Goal: Information Seeking & Learning: Learn about a topic

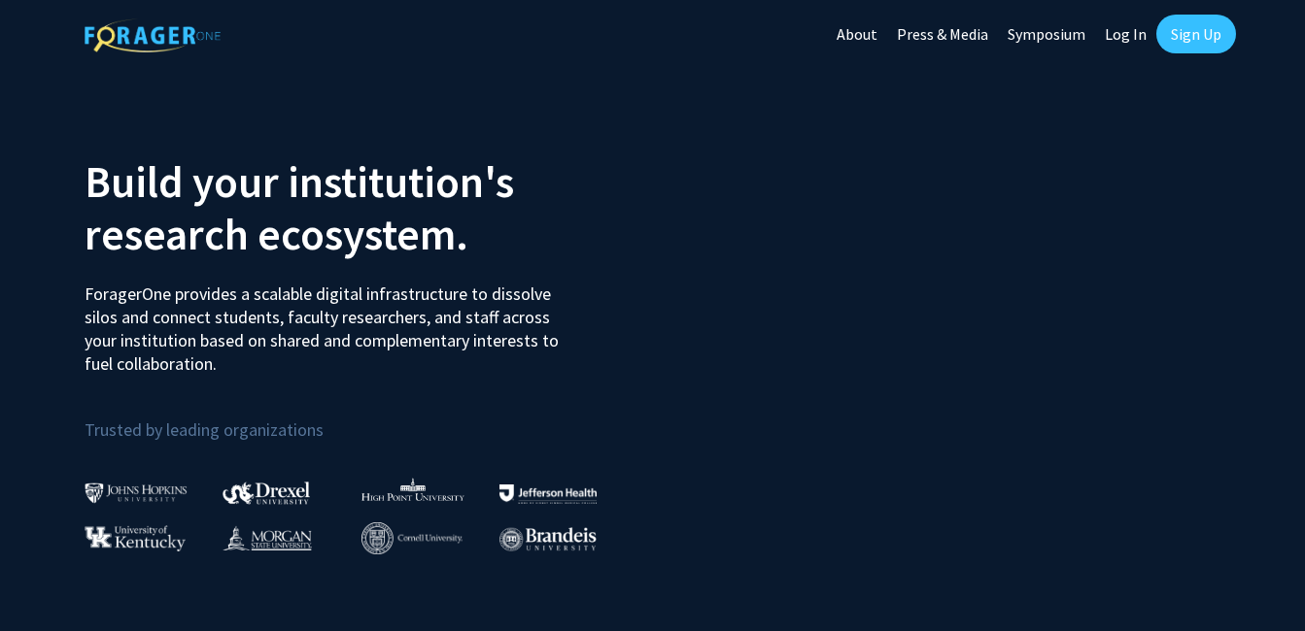
click at [1118, 32] on link "Log In" at bounding box center [1125, 34] width 61 height 68
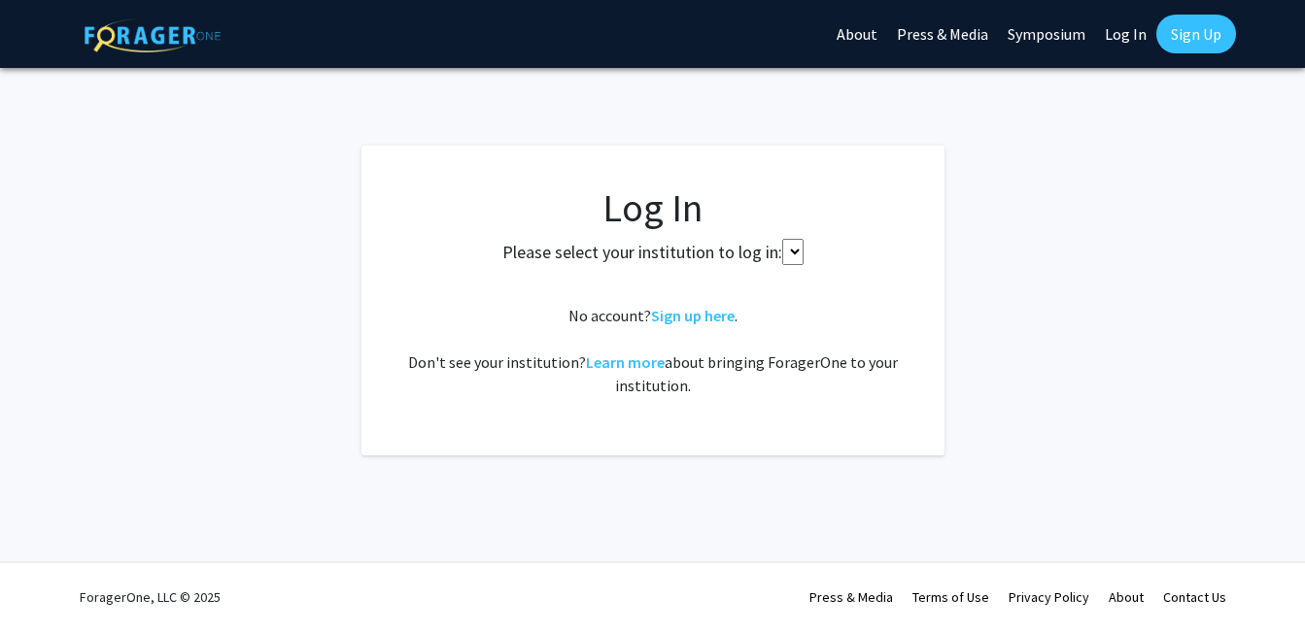
select select
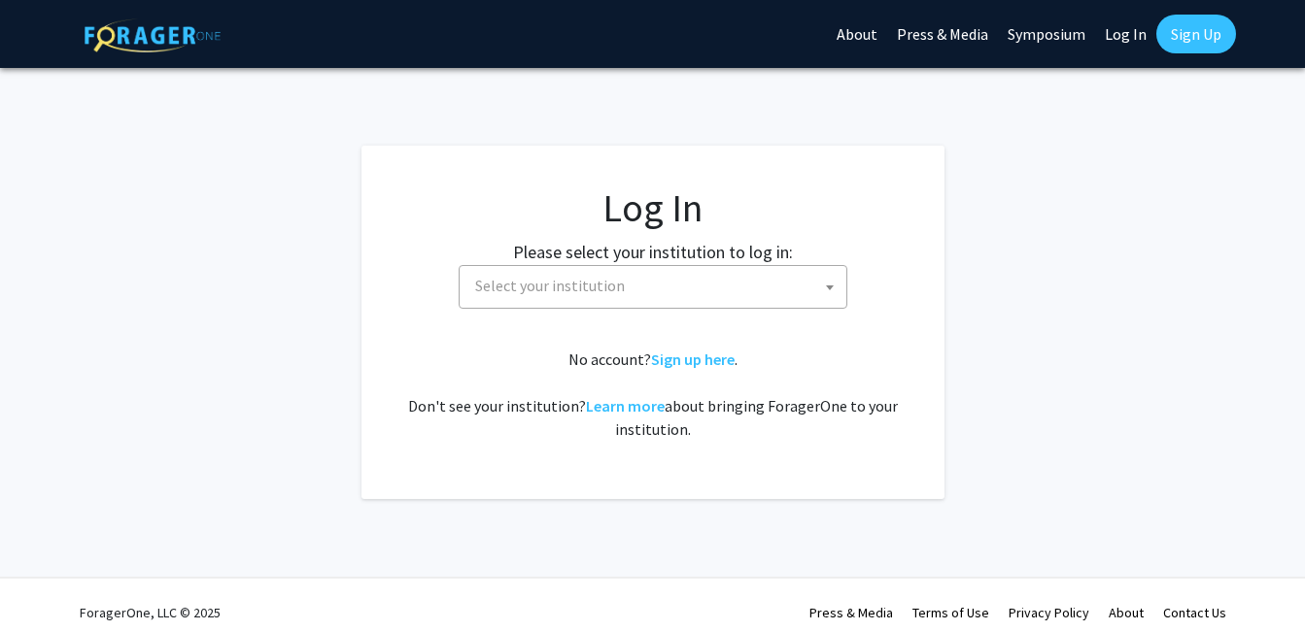
click at [691, 280] on span "Select your institution" at bounding box center [656, 286] width 379 height 40
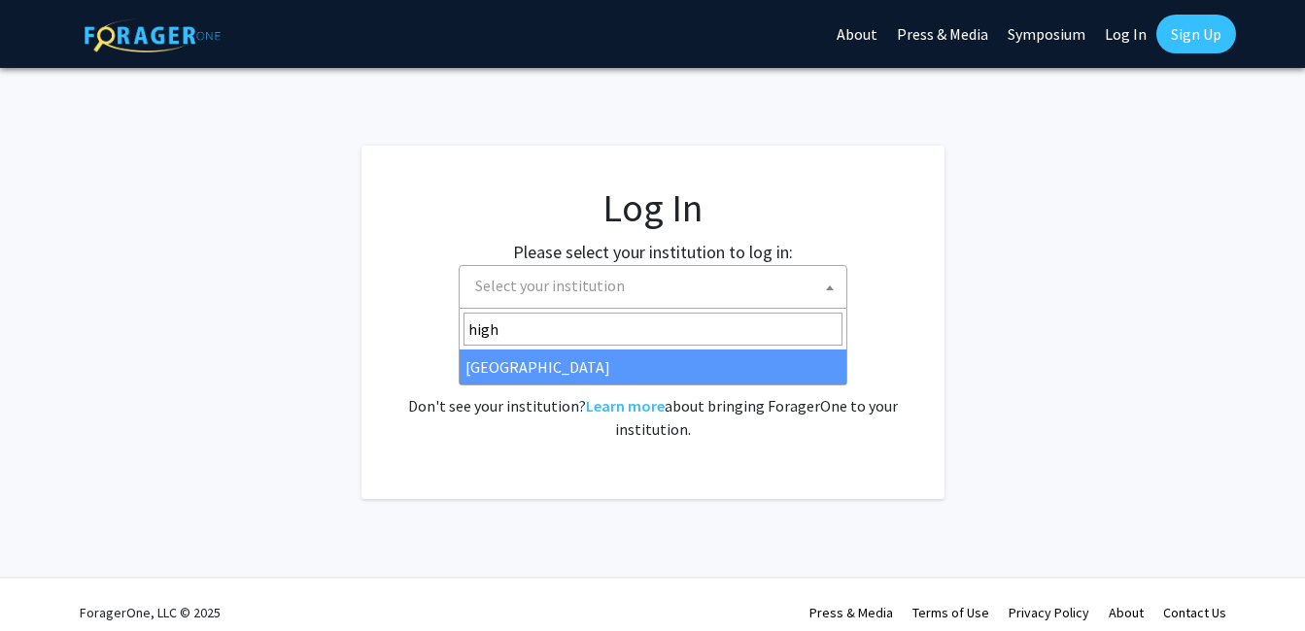
type input "high"
select select "2"
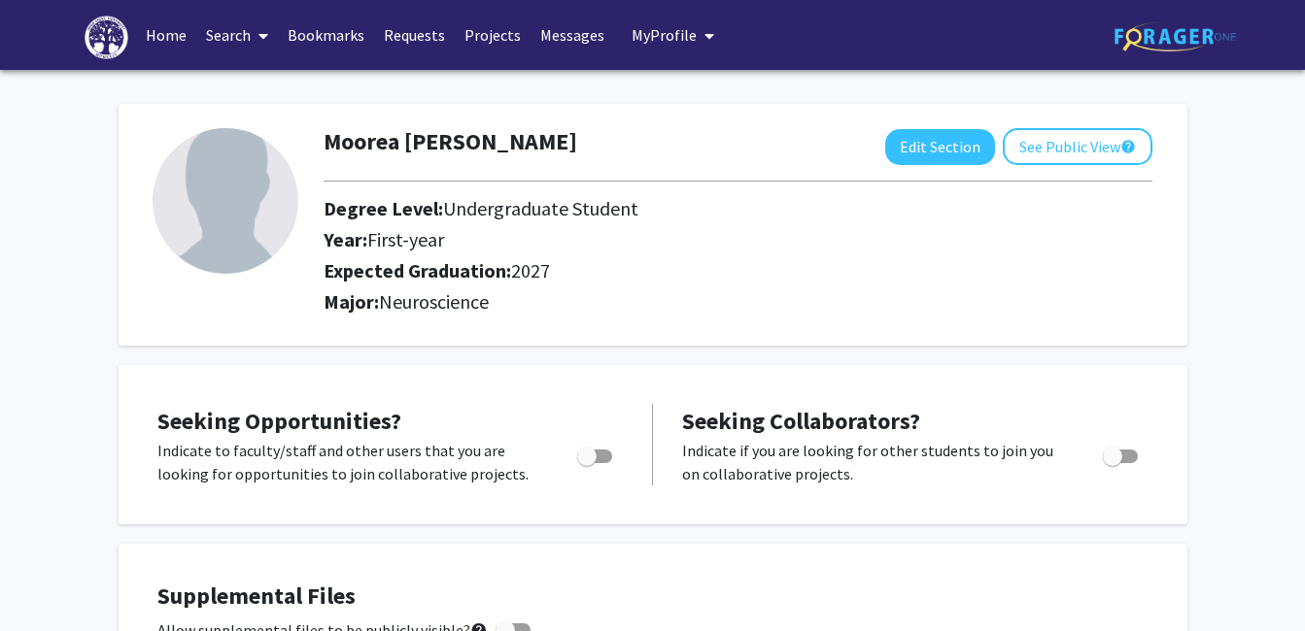
click at [242, 37] on link "Search" at bounding box center [237, 35] width 82 height 68
click at [272, 94] on span "Faculty/Staff" at bounding box center [267, 89] width 143 height 39
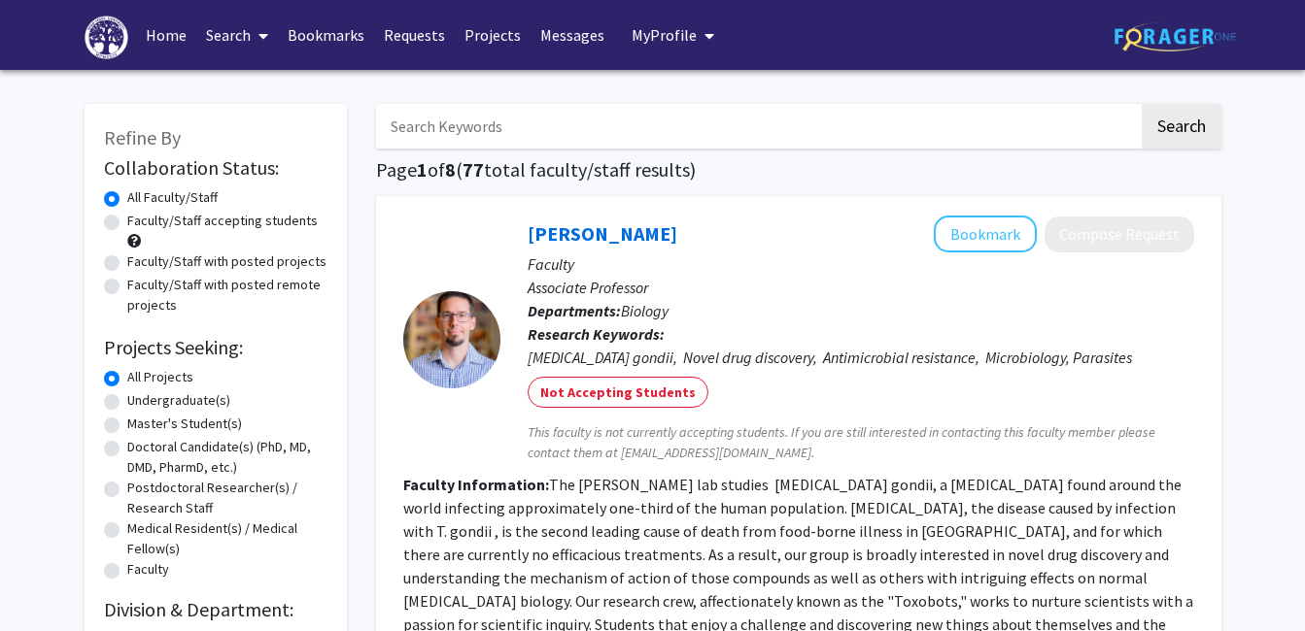
click at [237, 45] on link "Search" at bounding box center [237, 35] width 82 height 68
click at [252, 134] on span "Students" at bounding box center [255, 128] width 119 height 39
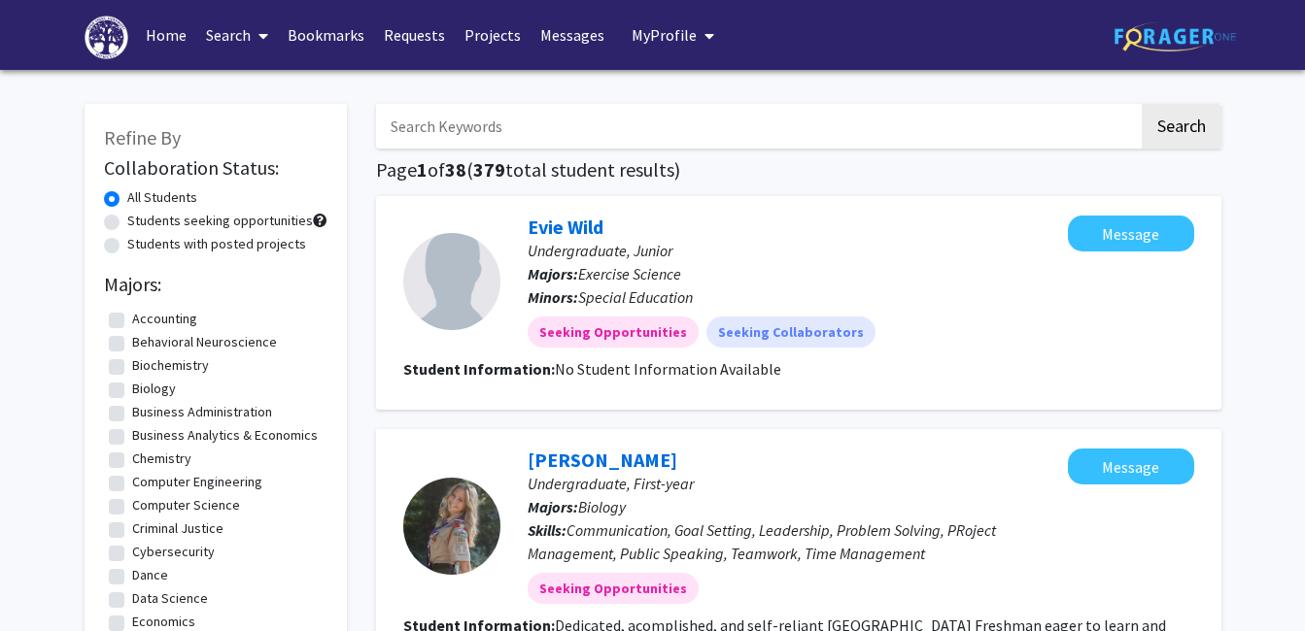
click at [258, 39] on span at bounding box center [259, 36] width 17 height 68
click at [250, 89] on span "Faculty/Staff" at bounding box center [267, 89] width 143 height 39
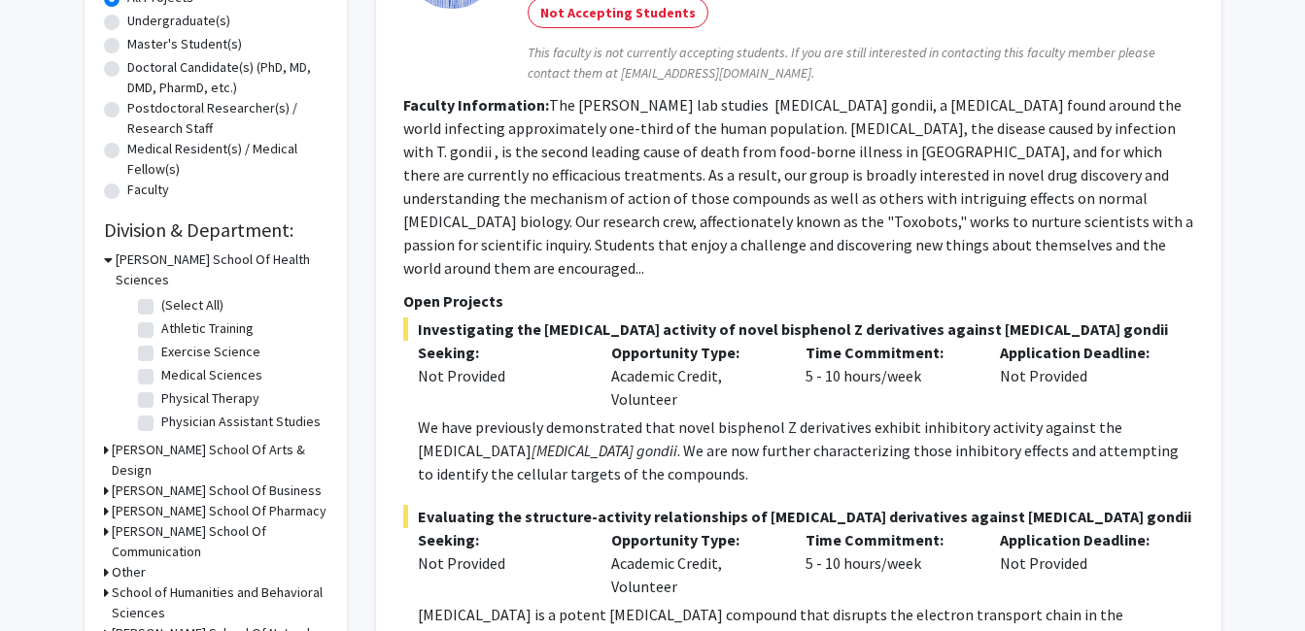
scroll to position [379, 0]
click at [521, 184] on fg-read-more "The Charvat lab studies Toxoplasma gondii, a parasite found around the world in…" at bounding box center [798, 187] width 790 height 183
click at [523, 85] on fg-search-faculty "Robert Charvat Bookmark Compose Request Faculty Associate Professor Departments…" at bounding box center [798, 373] width 791 height 1072
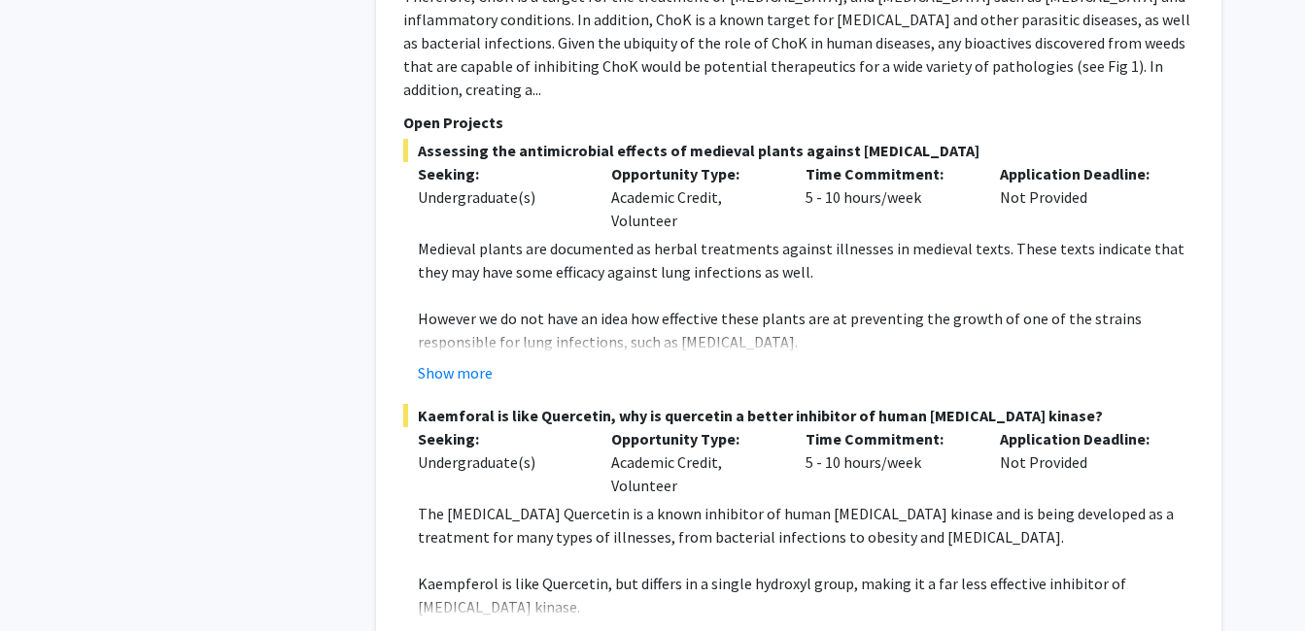
scroll to position [1603, 0]
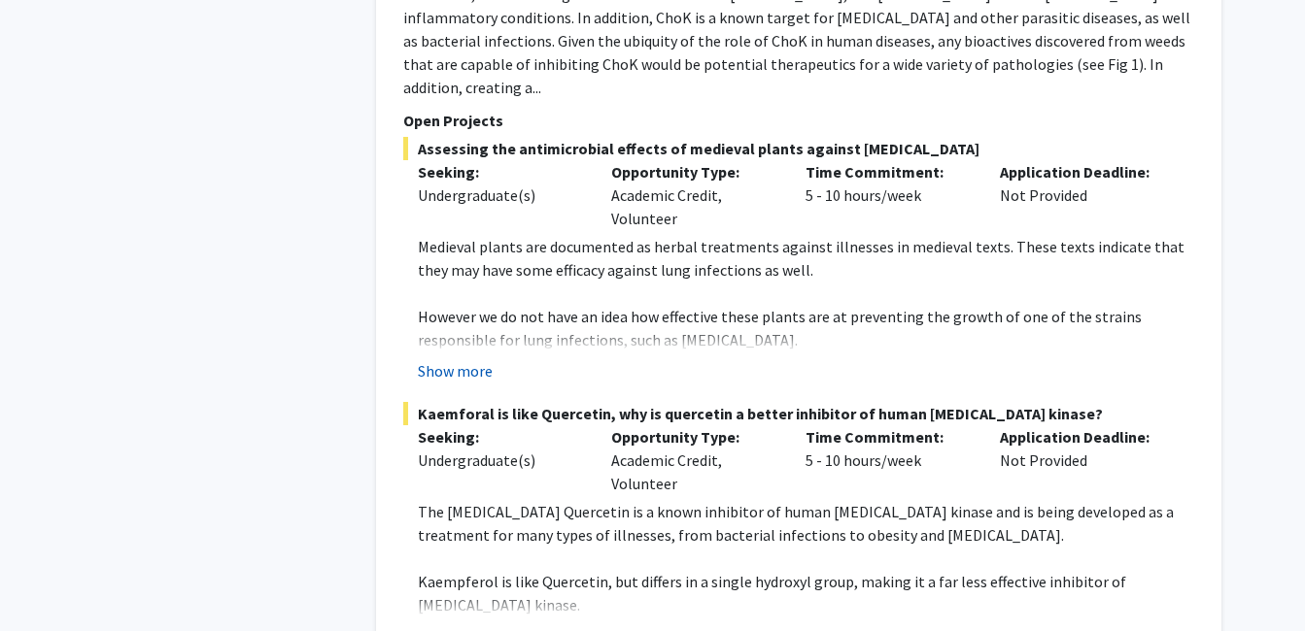
click at [453, 359] on button "Show more" at bounding box center [455, 370] width 75 height 23
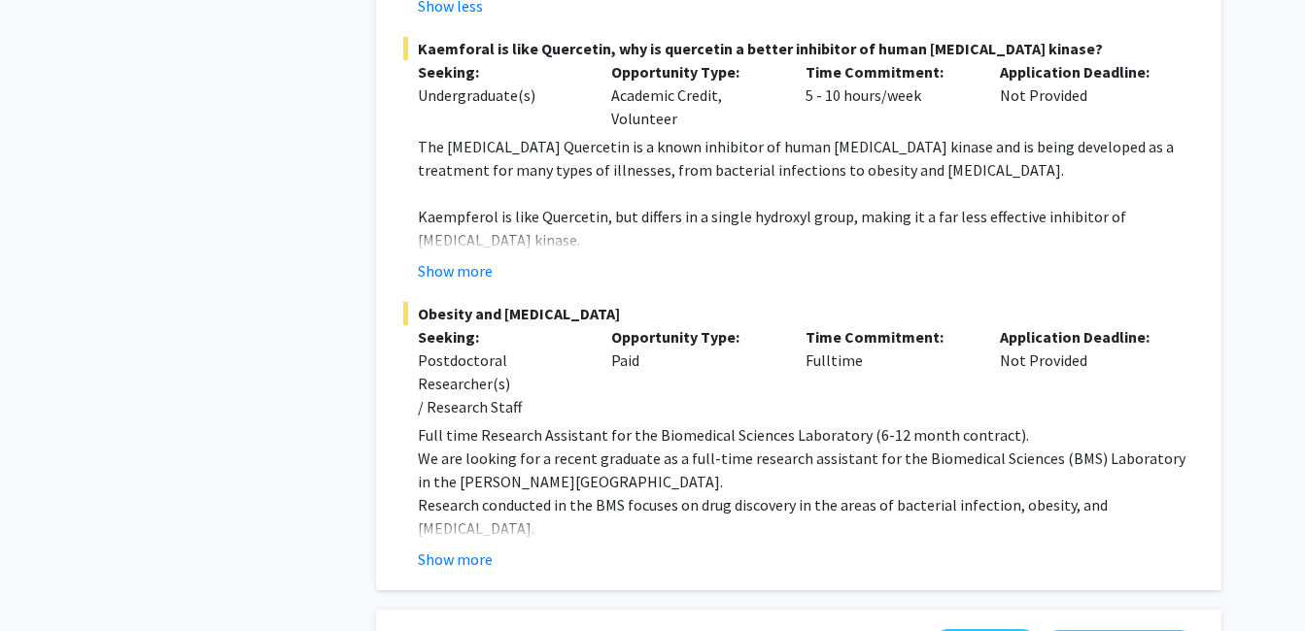
scroll to position [2179, 0]
click at [447, 547] on button "Show more" at bounding box center [455, 558] width 75 height 23
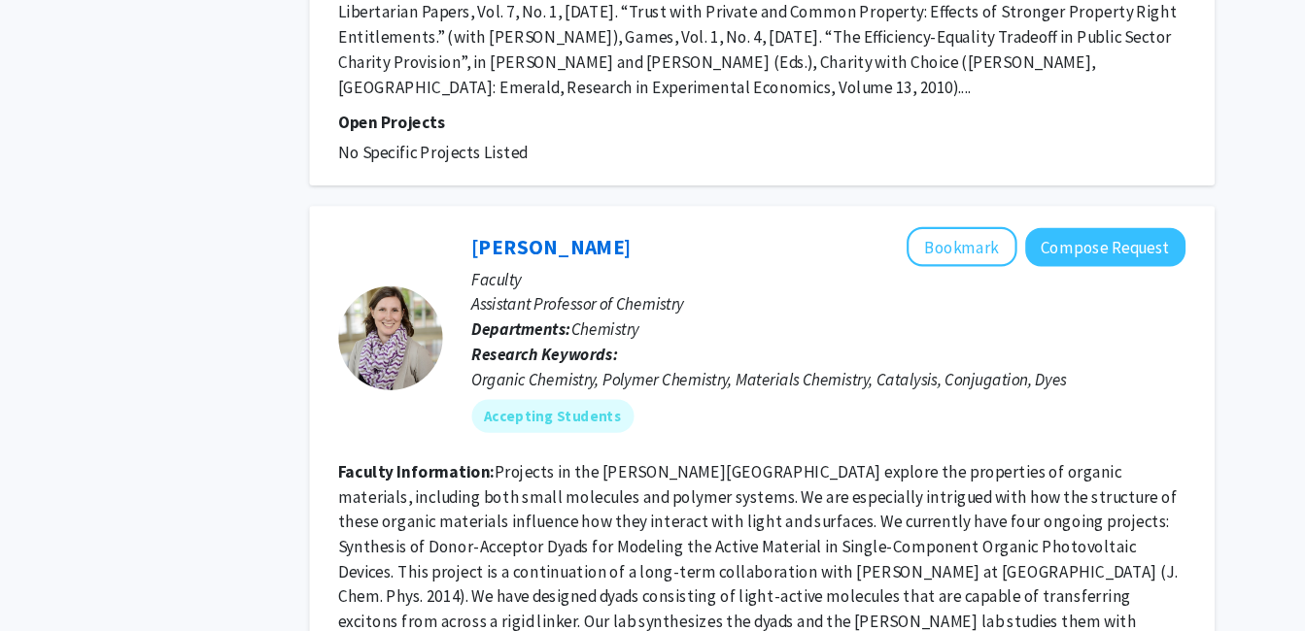
scroll to position [7355, 0]
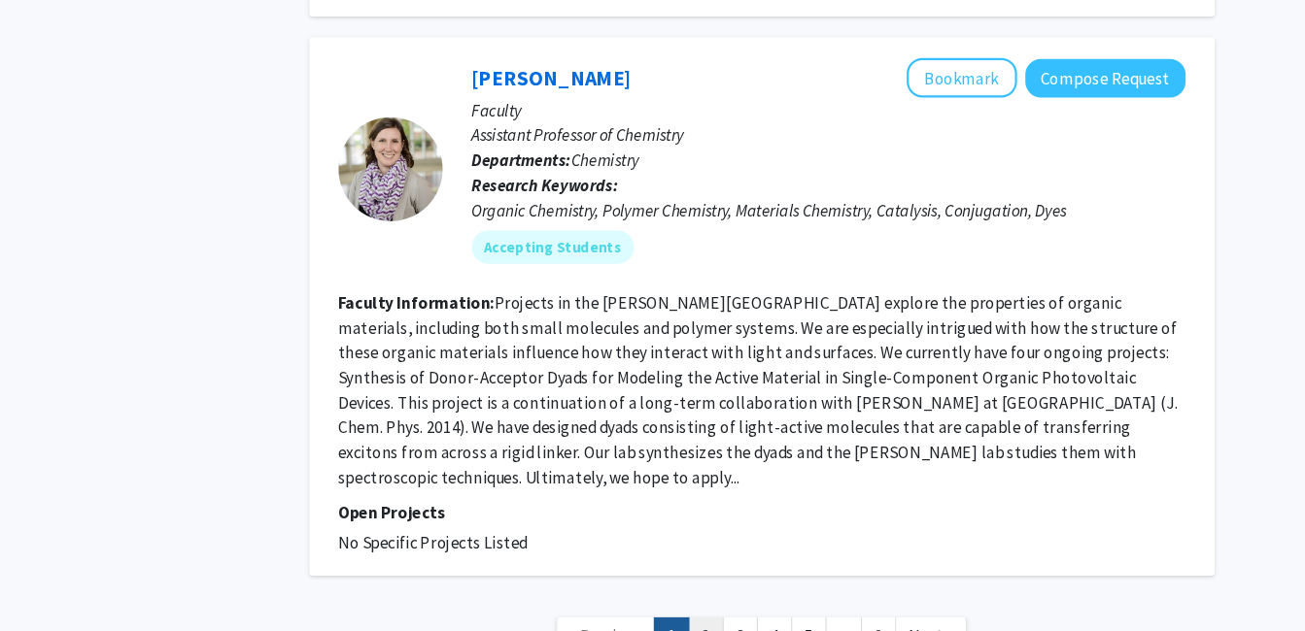
click at [748, 619] on link "2" at bounding box center [746, 636] width 33 height 34
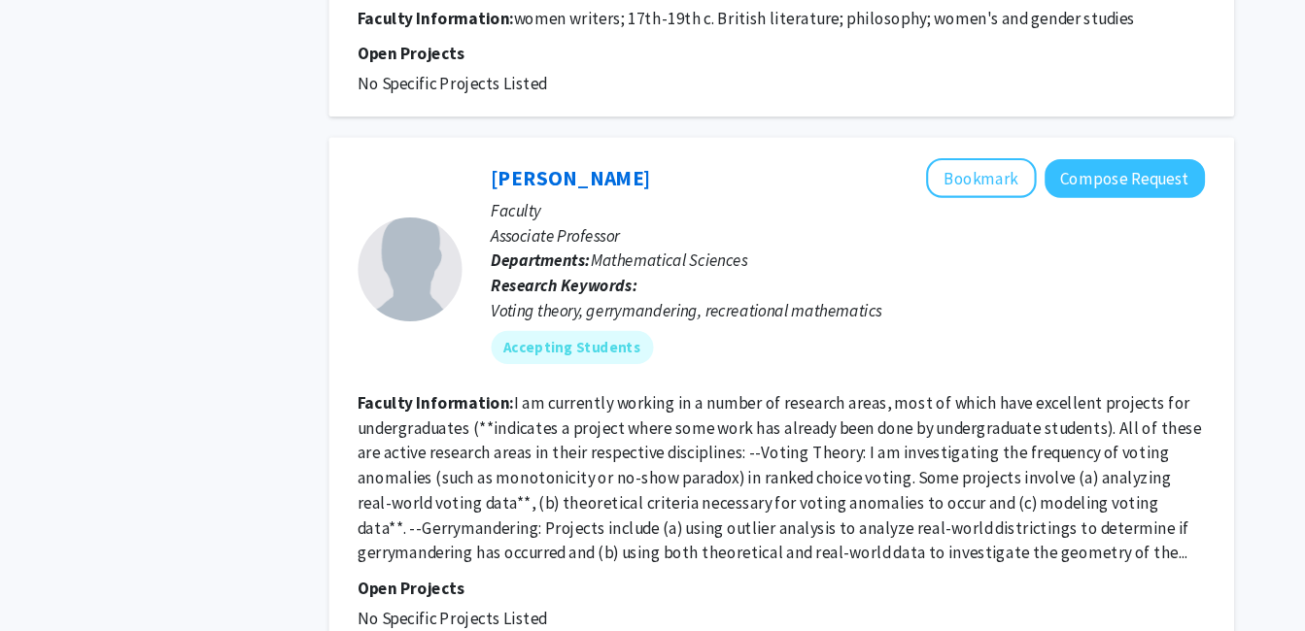
scroll to position [4217, 0]
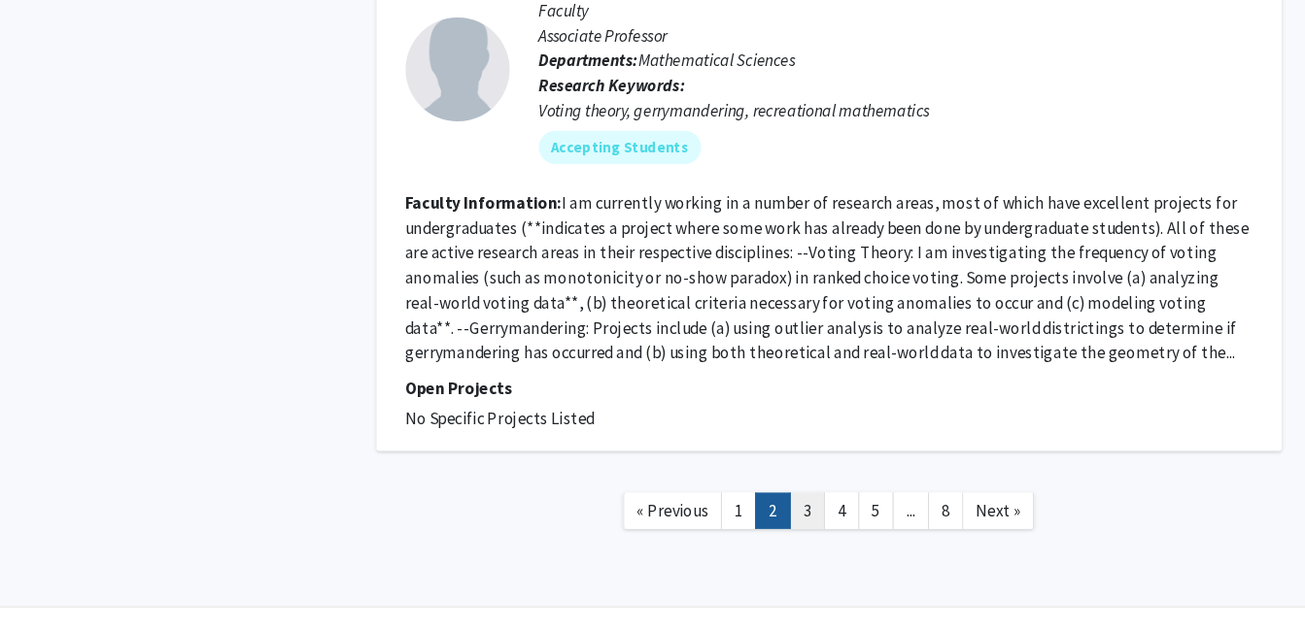
click at [770, 502] on link "3" at bounding box center [778, 519] width 33 height 34
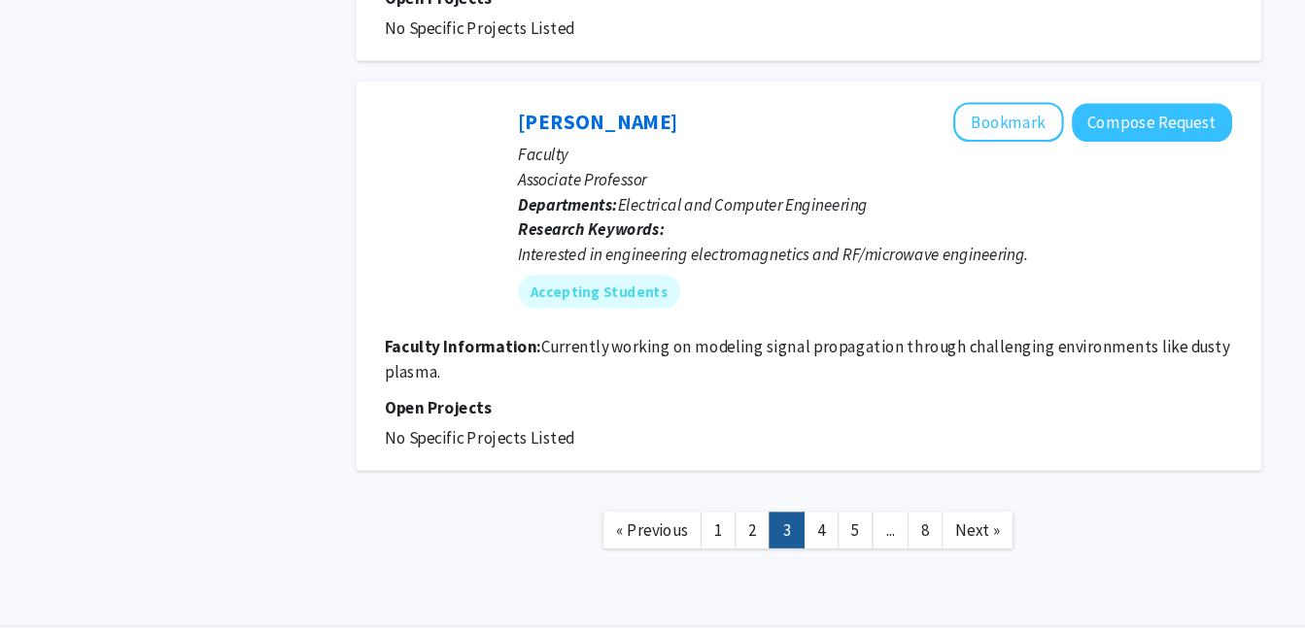
scroll to position [4349, 0]
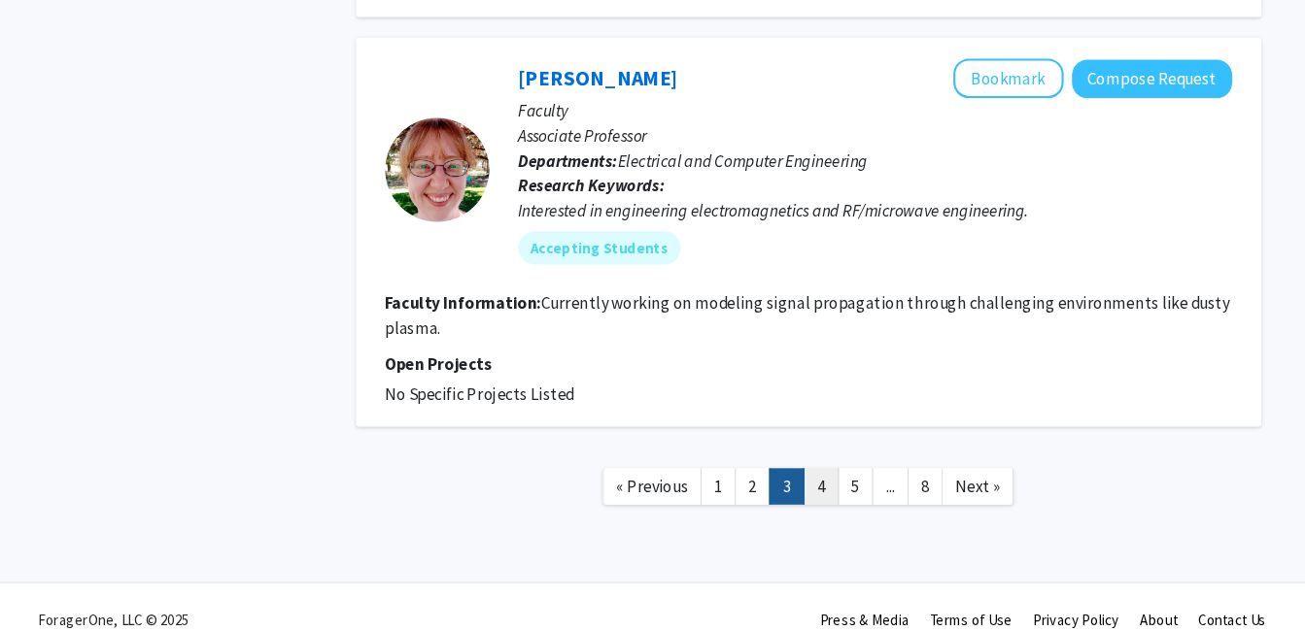
click at [810, 479] on link "4" at bounding box center [810, 496] width 33 height 34
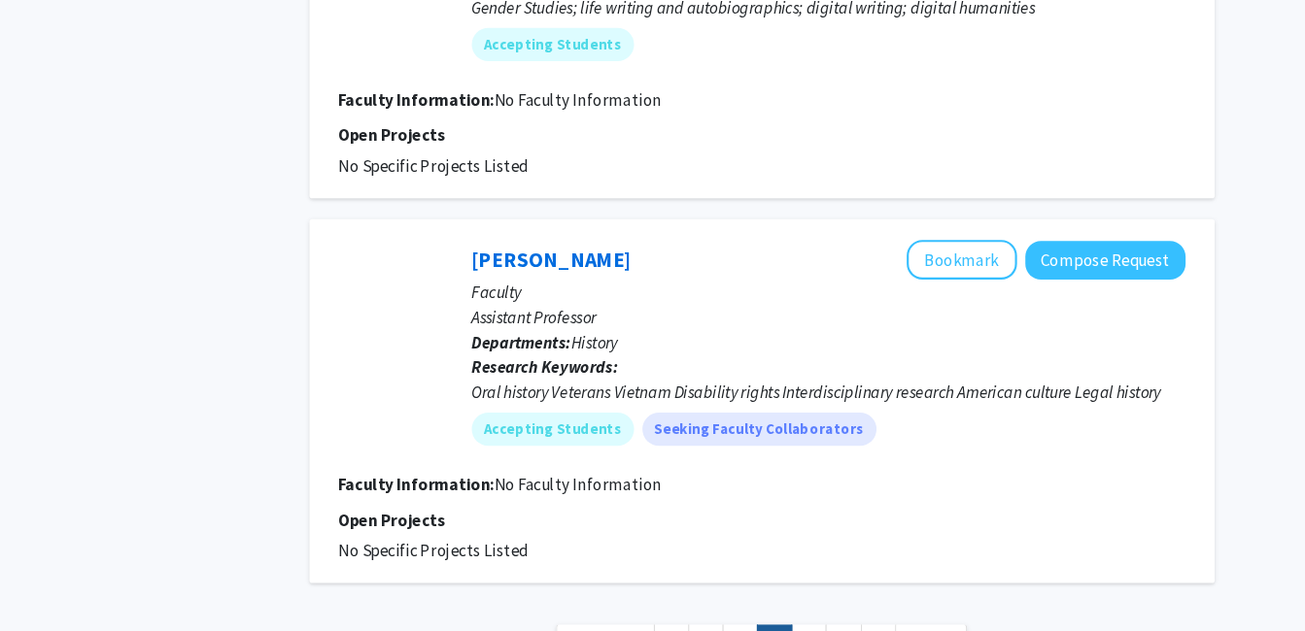
scroll to position [3753, 0]
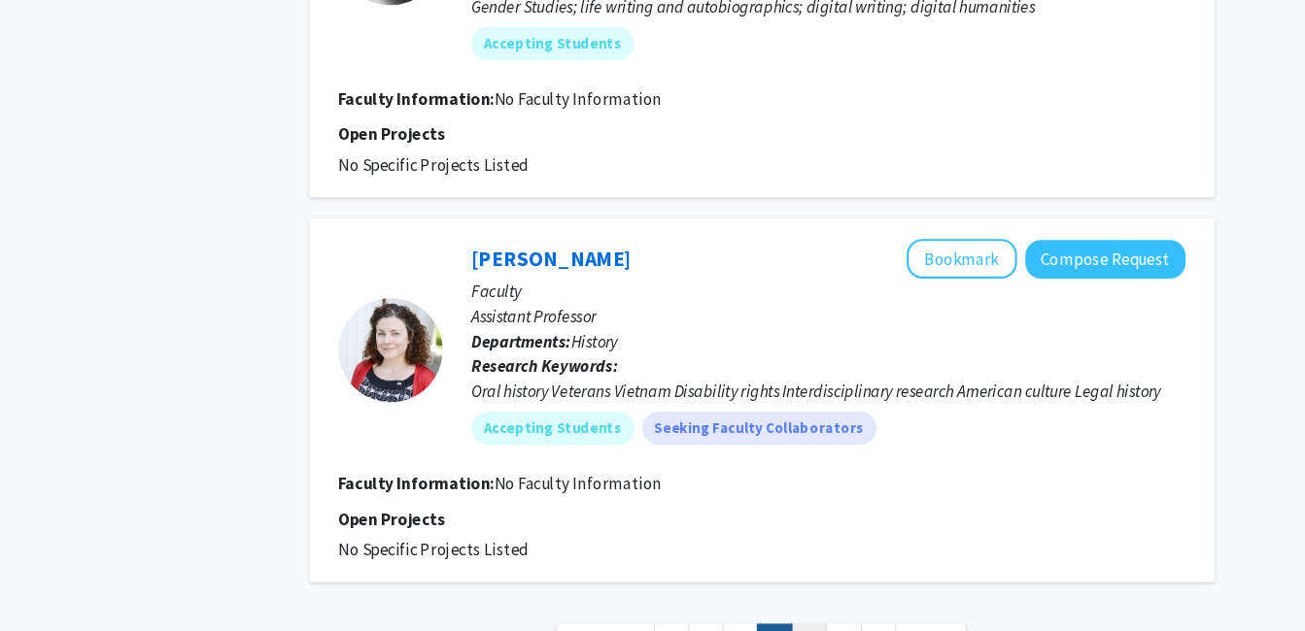
click at [850, 625] on link "5" at bounding box center [842, 642] width 33 height 34
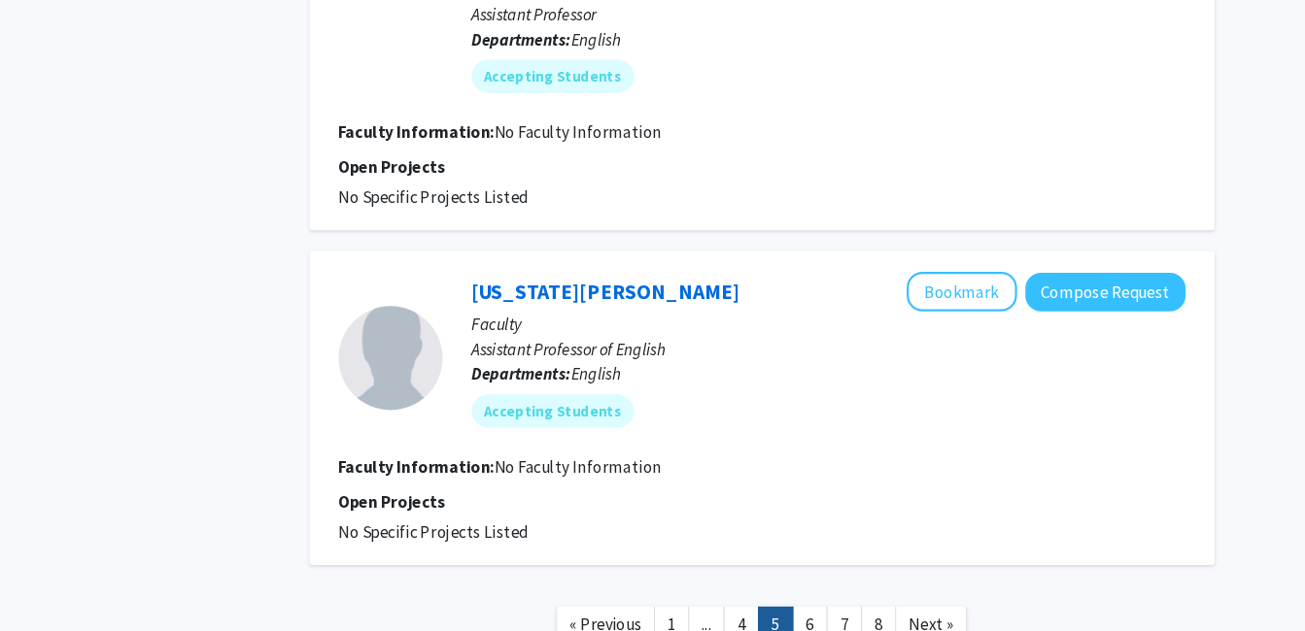
scroll to position [2982, 0]
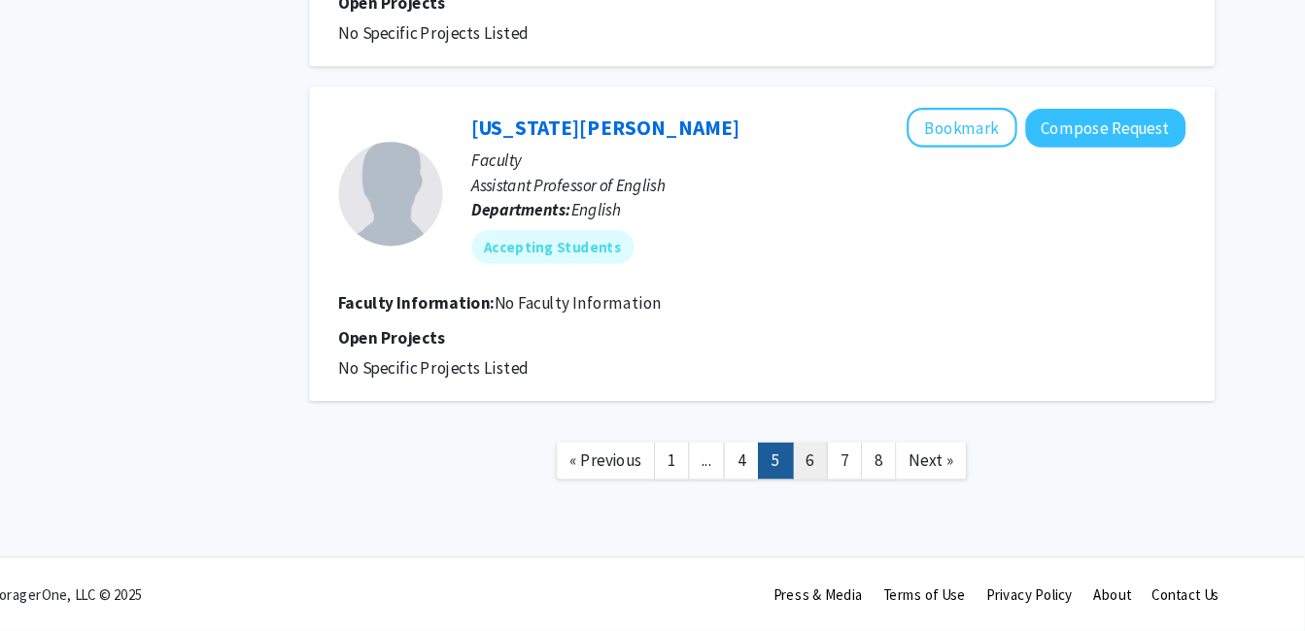
click at [835, 479] on link "6" at bounding box center [843, 473] width 33 height 34
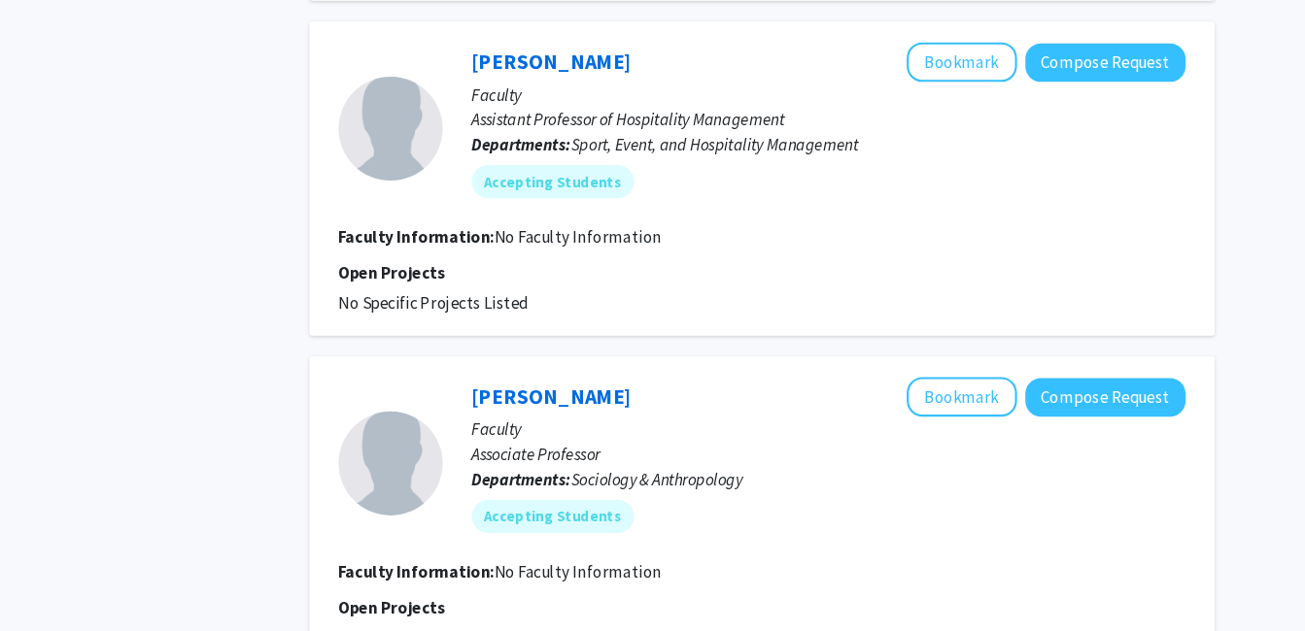
scroll to position [2865, 0]
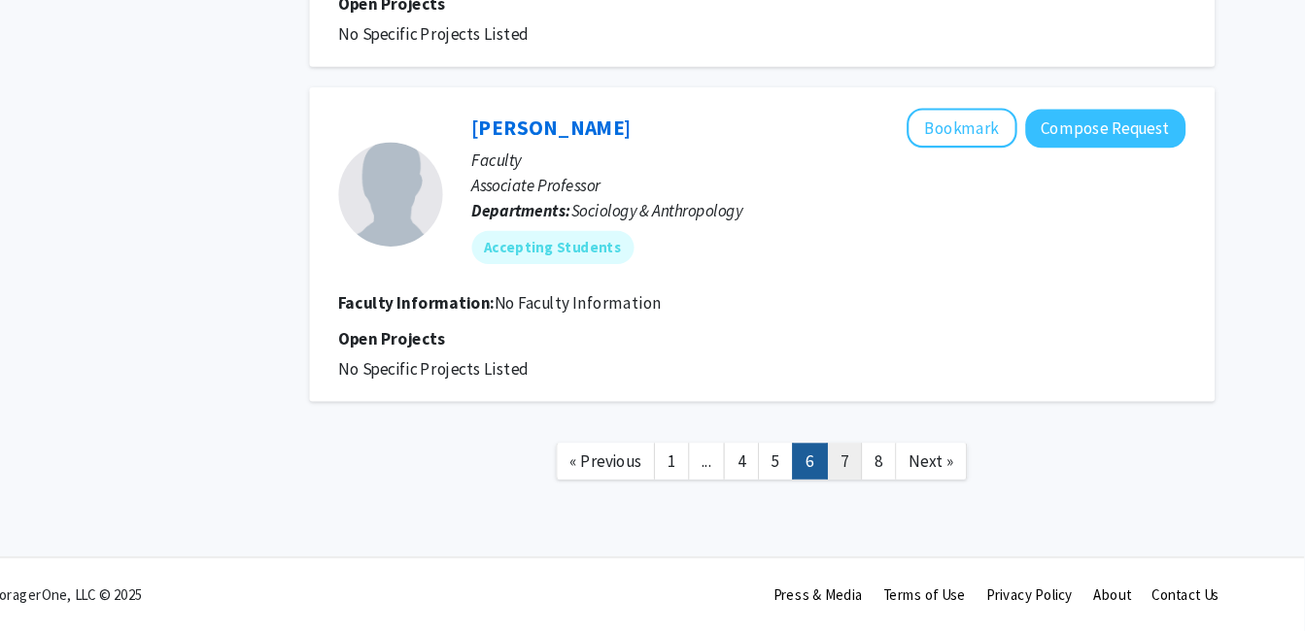
click at [875, 464] on link "7" at bounding box center [875, 473] width 33 height 34
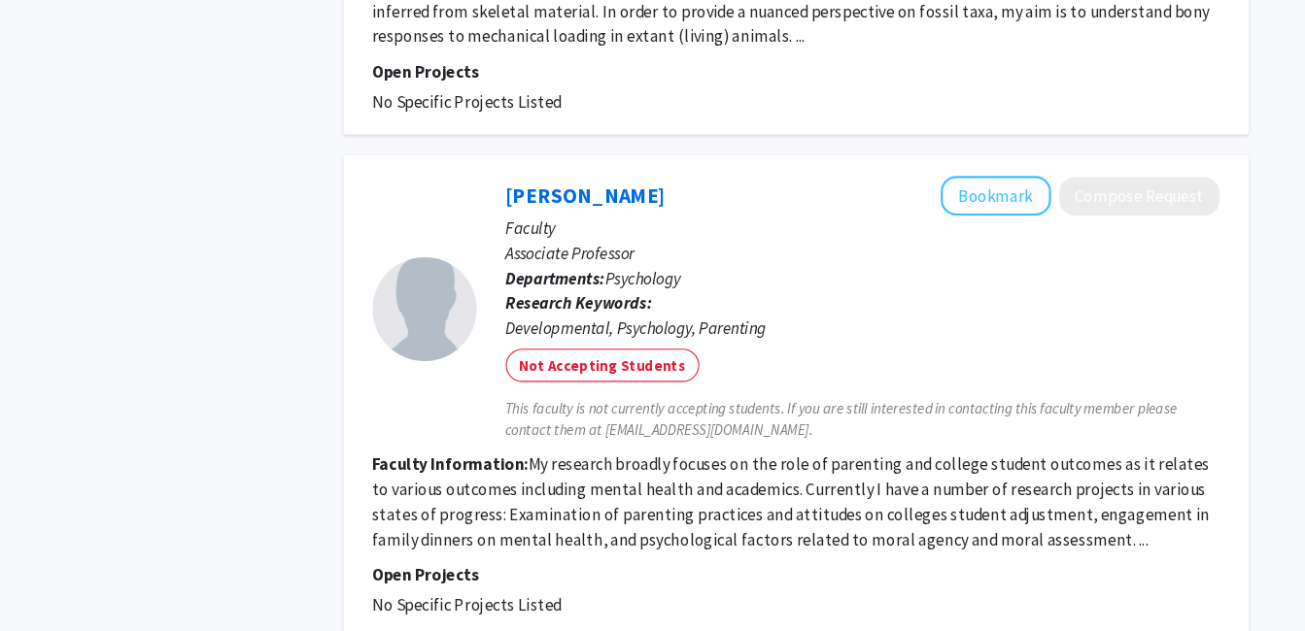
scroll to position [3990, 0]
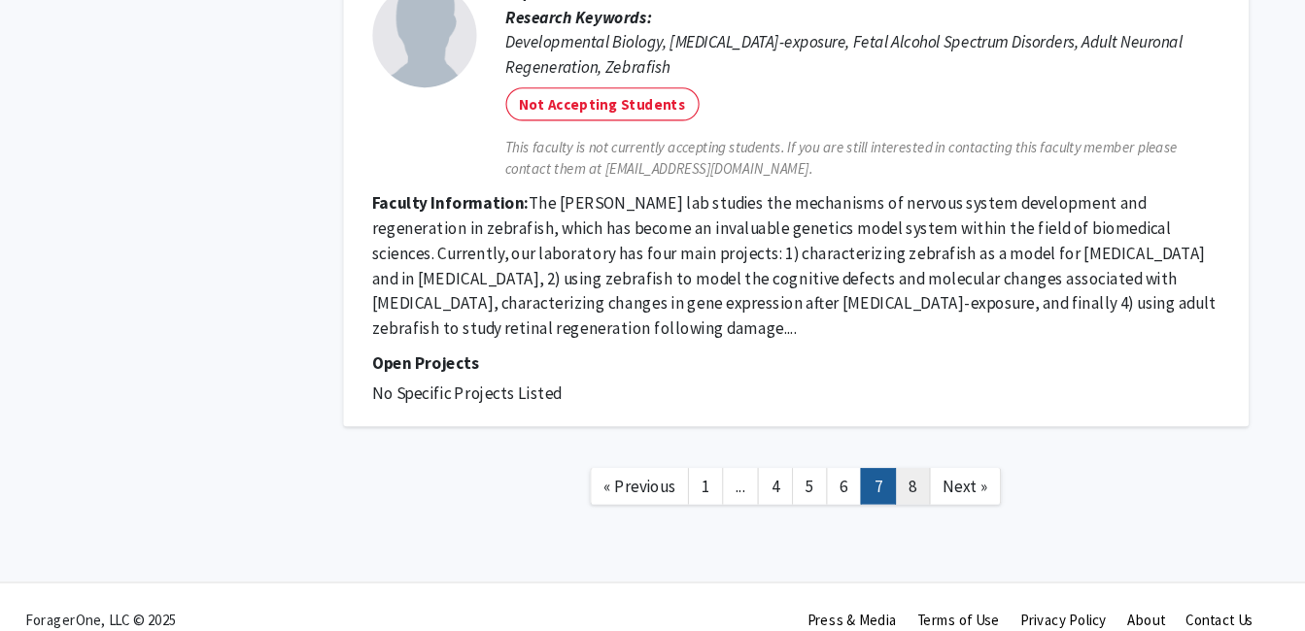
click at [908, 479] on link "8" at bounding box center [907, 496] width 33 height 34
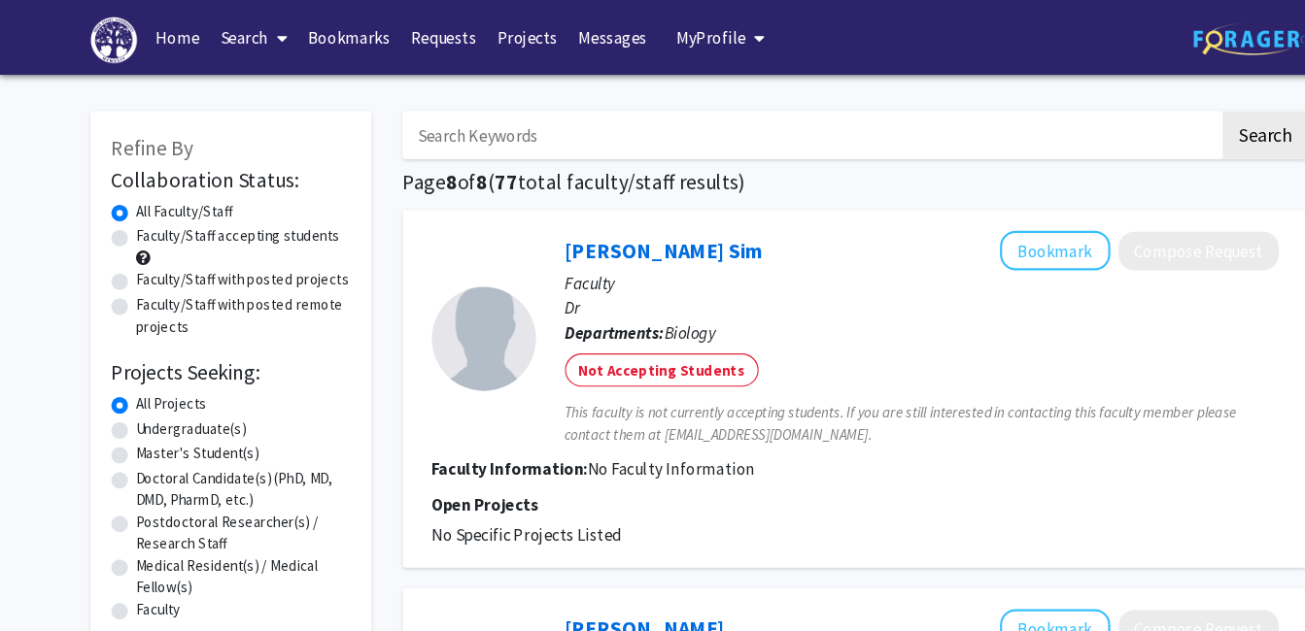
click at [218, 30] on link "Search" at bounding box center [237, 35] width 82 height 68
click at [229, 87] on span "Faculty/Staff" at bounding box center [267, 89] width 143 height 39
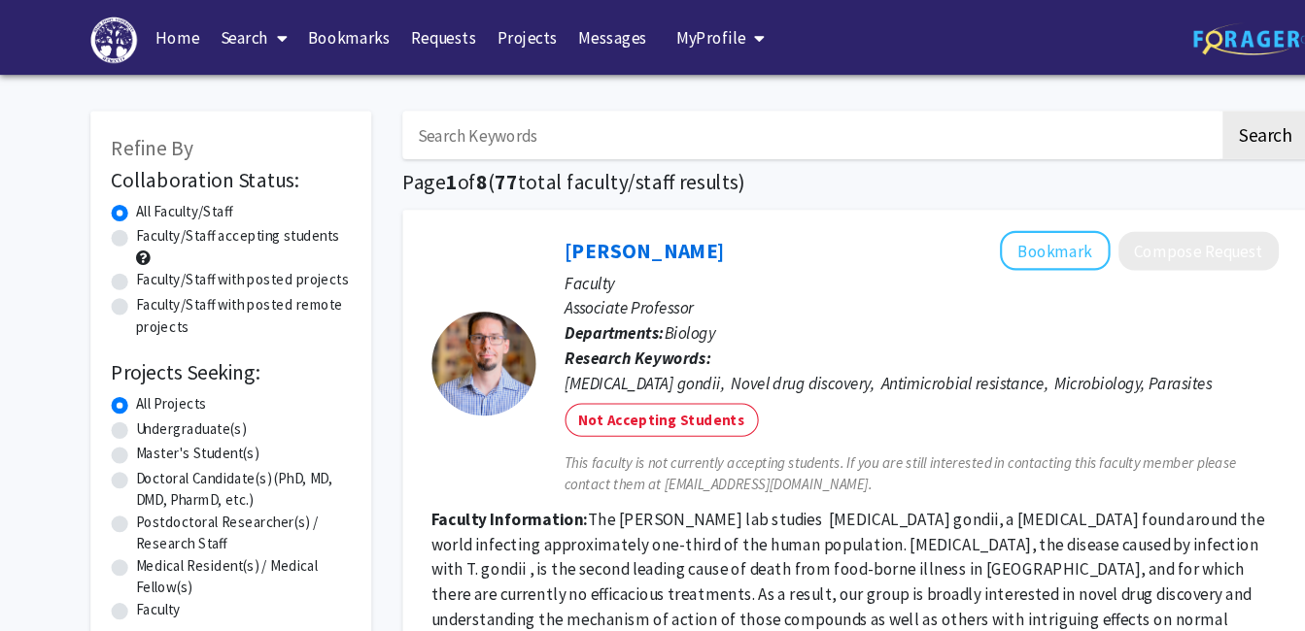
click at [309, 46] on link "Bookmarks" at bounding box center [326, 35] width 96 height 68
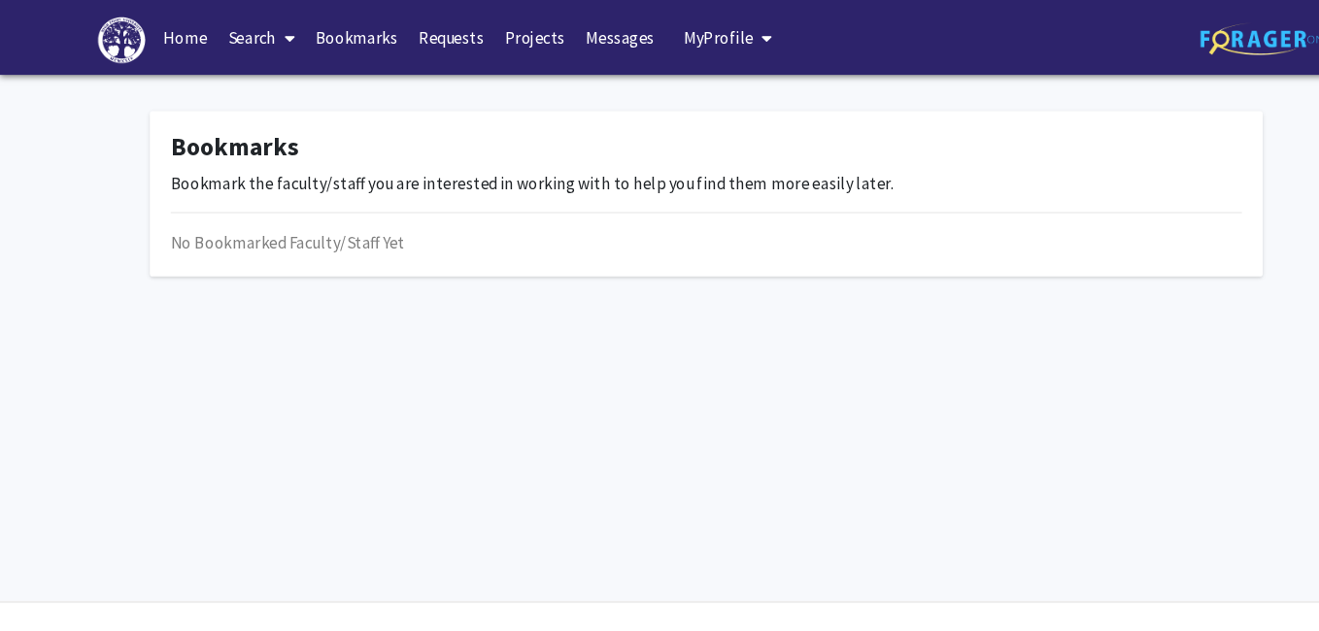
click at [253, 35] on link "Search" at bounding box center [244, 35] width 82 height 68
click at [170, 41] on link "Home" at bounding box center [173, 35] width 60 height 68
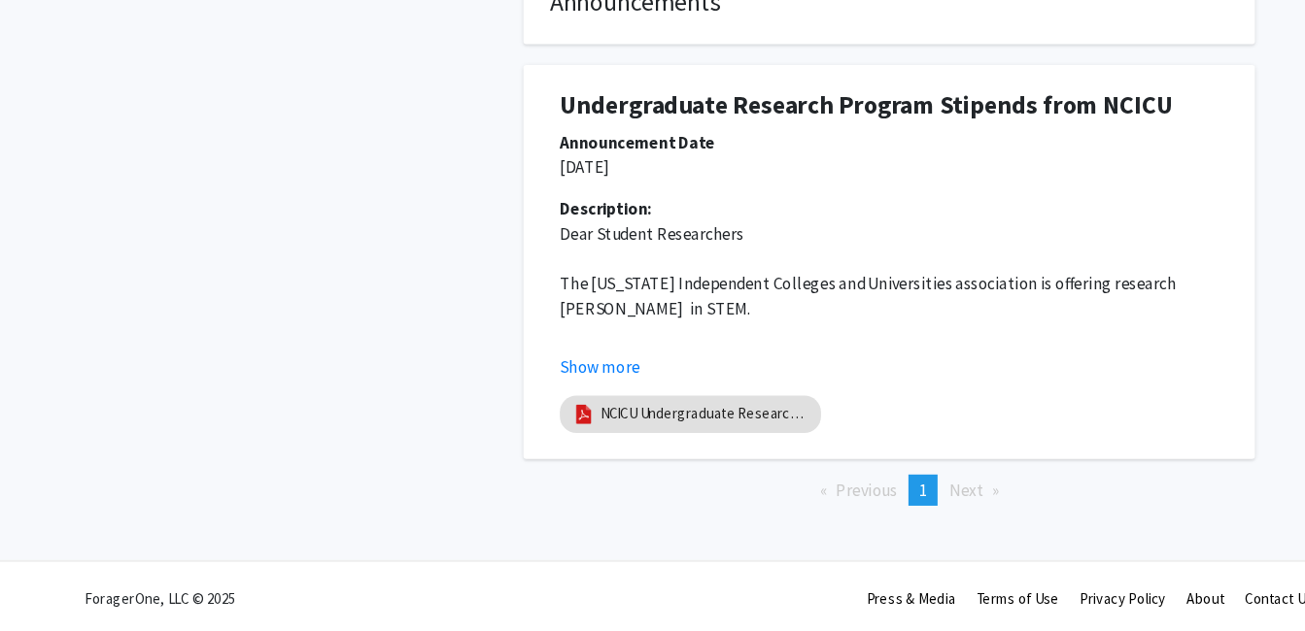
scroll to position [379, 0]
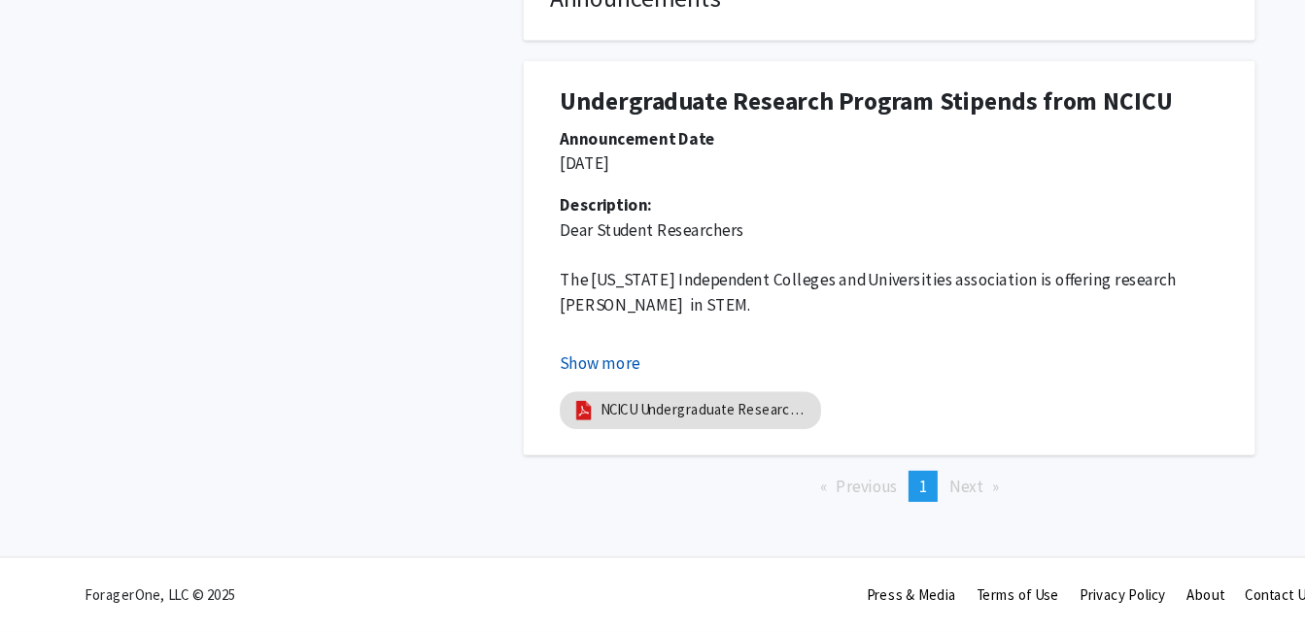
click at [575, 381] on button "Show more" at bounding box center [560, 380] width 75 height 23
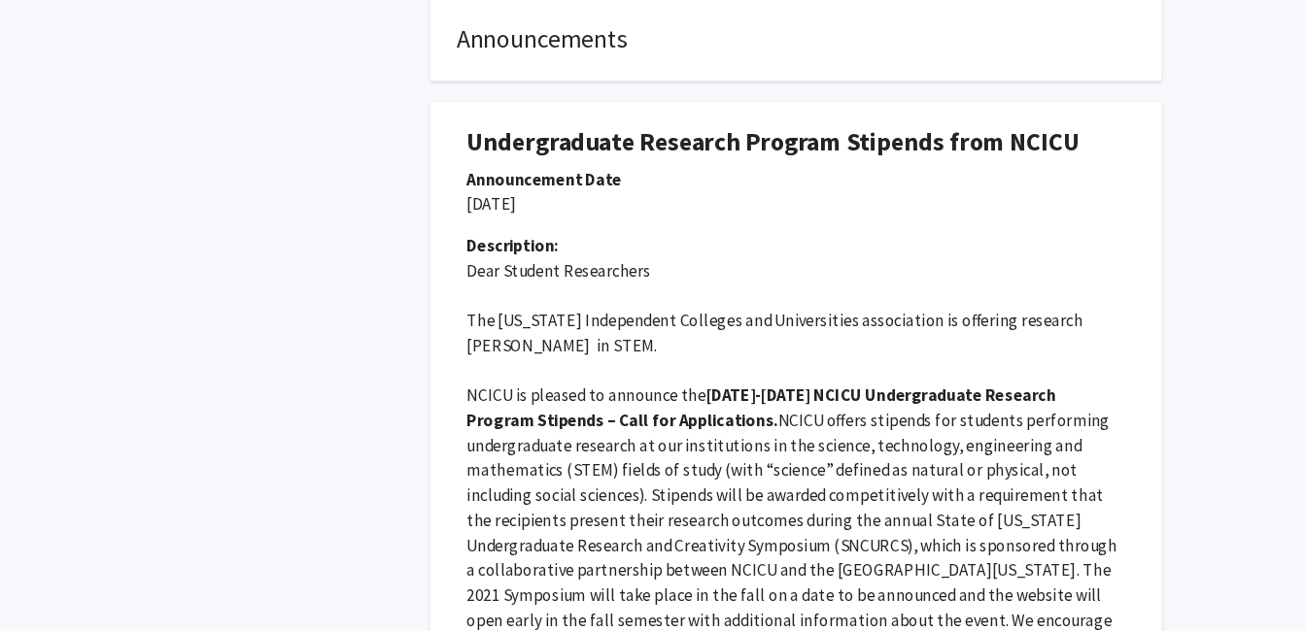
scroll to position [0, 0]
